Goal: Find specific page/section: Find specific page/section

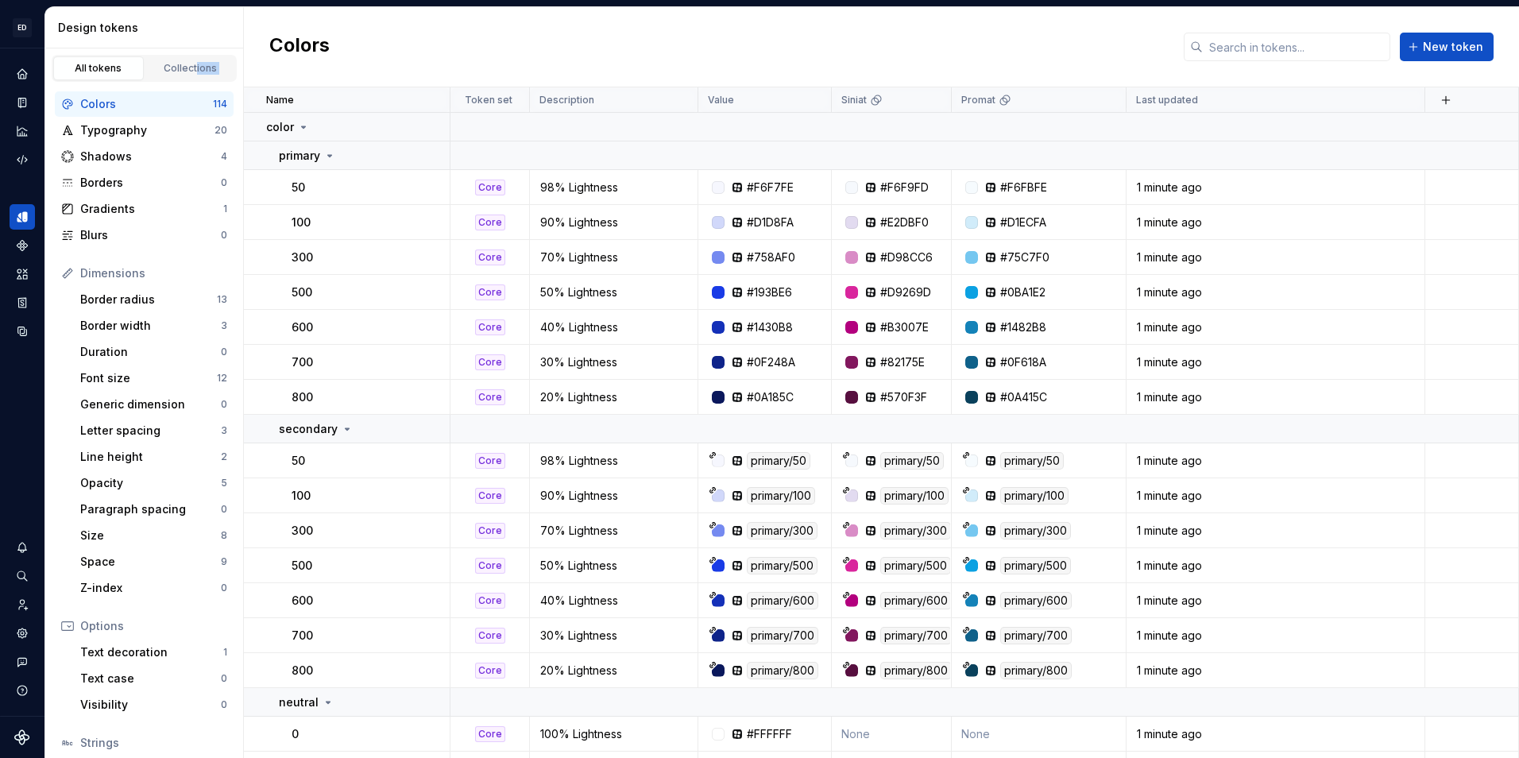
click at [191, 81] on div "All tokens Collections Colors 114 Typography 20 Shadows 4 Borders 0 Gradients 1…" at bounding box center [144, 459] width 198 height 822
click at [188, 77] on link "Collections" at bounding box center [190, 68] width 91 height 24
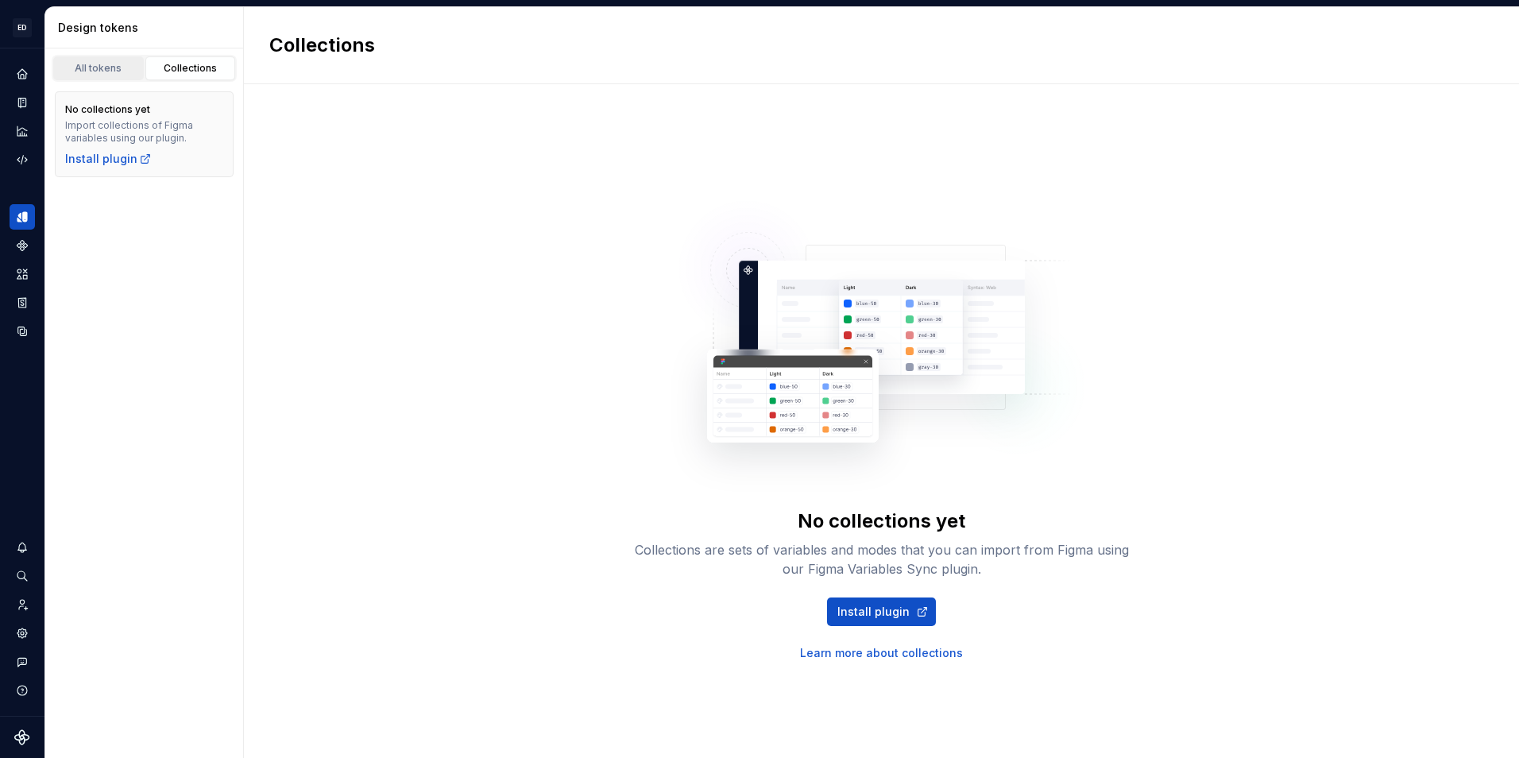
click at [90, 79] on div "All tokens Collections" at bounding box center [144, 68] width 185 height 27
click at [90, 66] on div "All tokens" at bounding box center [98, 68] width 79 height 13
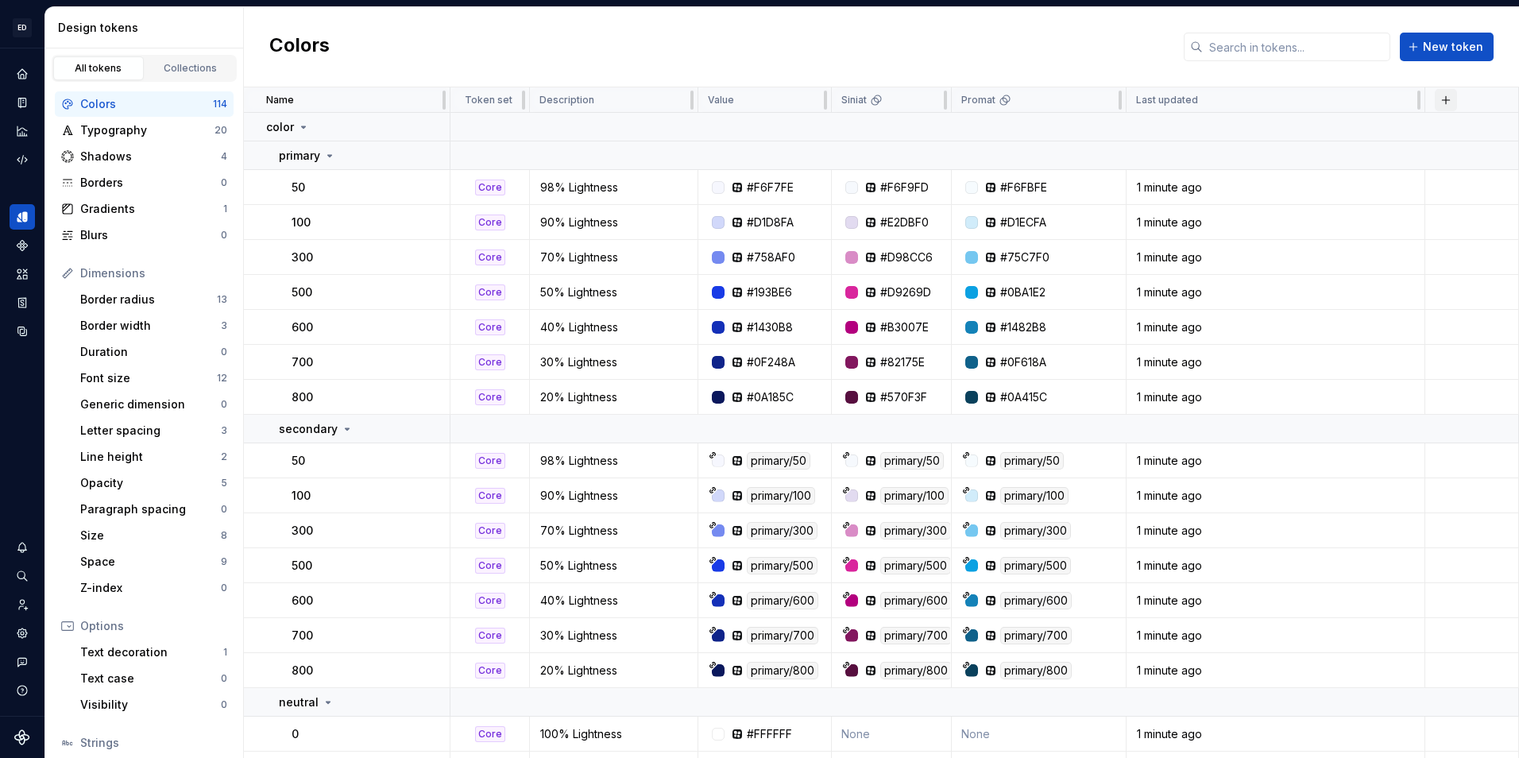
click at [1451, 92] on button "button" at bounding box center [1446, 100] width 22 height 22
click at [1271, 79] on div "Colors New token" at bounding box center [881, 47] width 1275 height 80
click at [992, 103] on p "Promat" at bounding box center [978, 100] width 34 height 13
click at [1000, 103] on icon at bounding box center [1003, 101] width 7 height 7
click at [1005, 103] on icon at bounding box center [1003, 101] width 7 height 7
